Goal: Information Seeking & Learning: Learn about a topic

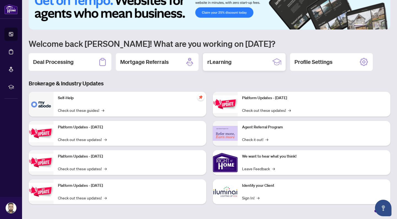
click at [228, 59] on h2 "rLearning" at bounding box center [219, 62] width 24 height 8
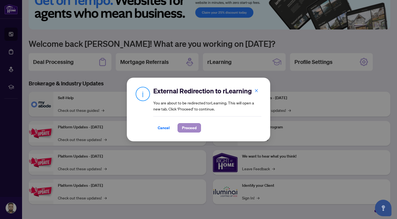
click at [182, 130] on span "Proceed" at bounding box center [189, 127] width 15 height 9
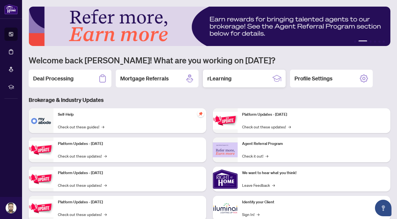
click at [243, 81] on div "rLearning" at bounding box center [244, 79] width 83 height 18
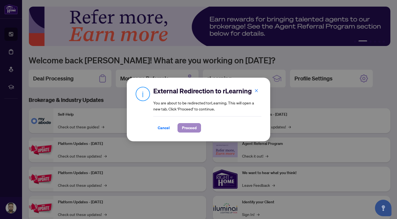
click at [185, 126] on span "Proceed" at bounding box center [189, 127] width 15 height 9
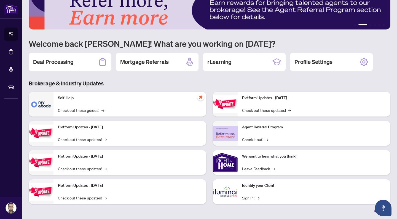
scroll to position [17, 0]
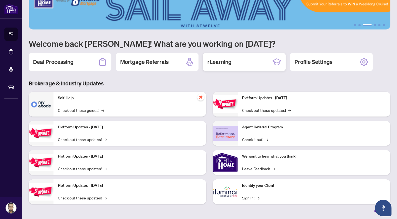
click at [277, 62] on icon at bounding box center [276, 62] width 9 height 9
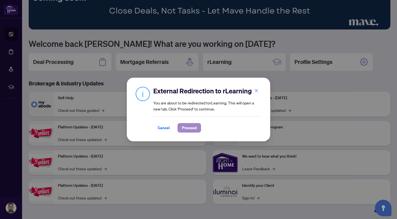
click at [182, 123] on span "Proceed" at bounding box center [189, 127] width 15 height 9
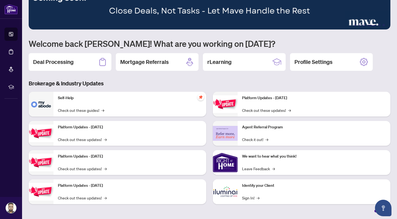
scroll to position [0, 0]
click at [168, 105] on div "Self-Help Check out these guides! →" at bounding box center [129, 104] width 153 height 25
click at [83, 108] on link "Check out these guides! →" at bounding box center [81, 110] width 46 height 6
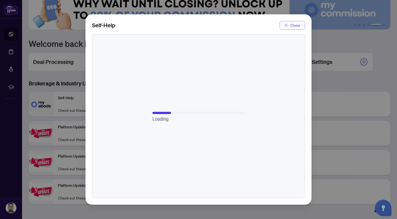
click at [291, 26] on span "Close" at bounding box center [295, 25] width 10 height 9
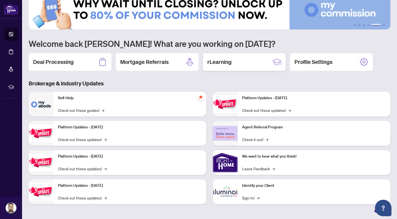
click at [242, 64] on div "rLearning" at bounding box center [244, 62] width 83 height 18
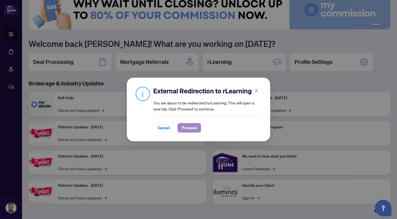
click at [184, 131] on span "Proceed" at bounding box center [189, 127] width 15 height 9
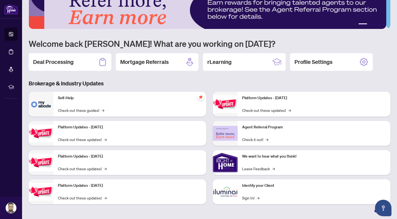
scroll to position [16, 0]
